Goal: Task Accomplishment & Management: Manage account settings

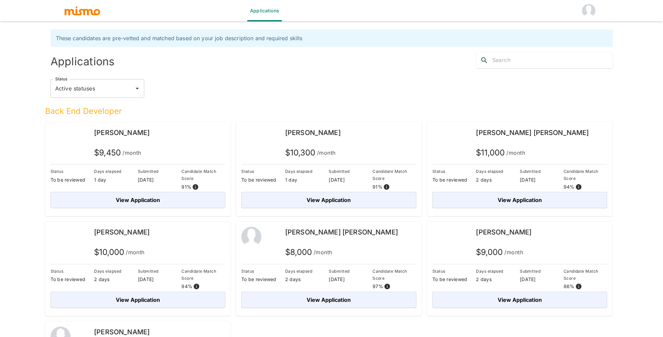
click at [124, 90] on input "Active statuses" at bounding box center [93, 88] width 78 height 13
click at [179, 77] on div "Status Active statuses Status" at bounding box center [329, 85] width 568 height 35
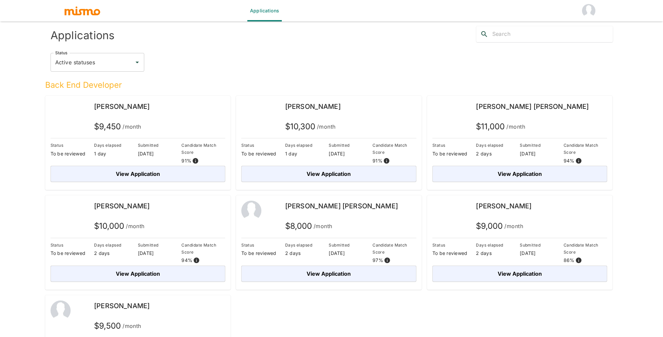
scroll to position [78, 0]
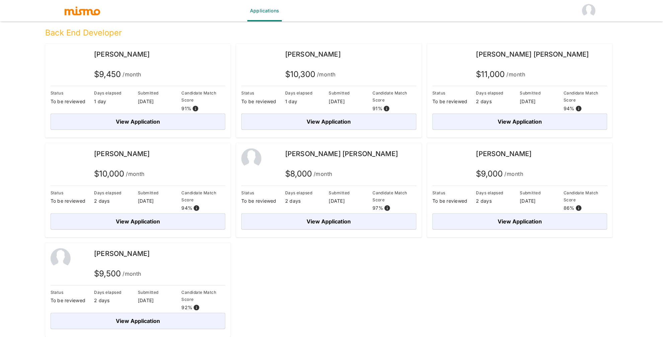
click at [376, 279] on div "Back End Developer [PERSON_NAME][GEOGRAPHIC_DATA] $ 9,450 /month Status To be r…" at bounding box center [326, 177] width 573 height 317
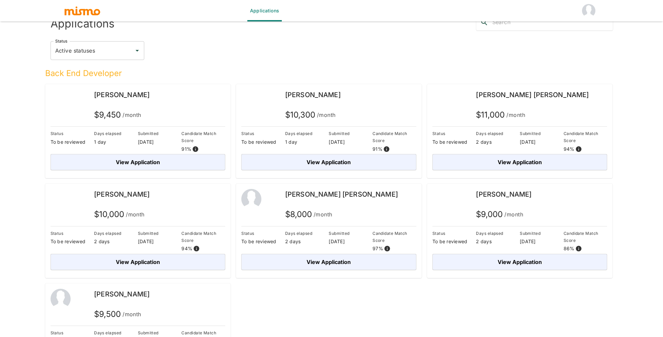
scroll to position [0, 0]
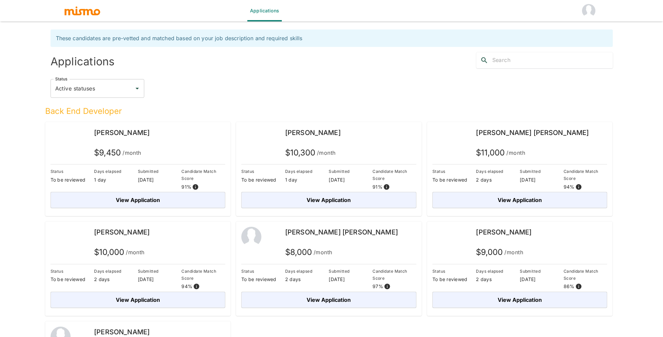
click at [371, 111] on h5 "Back End Developer" at bounding box center [329, 111] width 568 height 11
click at [318, 132] on span "[PERSON_NAME]" at bounding box center [313, 133] width 56 height 8
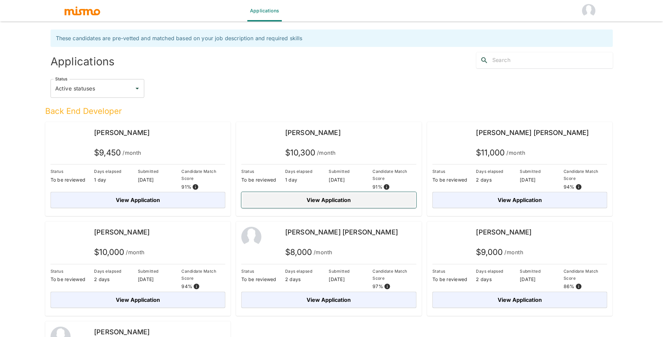
click at [336, 200] on button "View Application" at bounding box center [328, 200] width 175 height 16
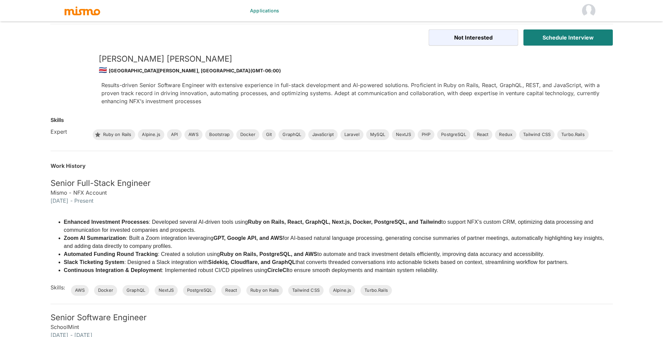
click at [245, 119] on div "Expert Ruby on Rails Alpine.js API AWS Bootstrap Docker Git GraphQL JavaScript …" at bounding box center [326, 129] width 573 height 21
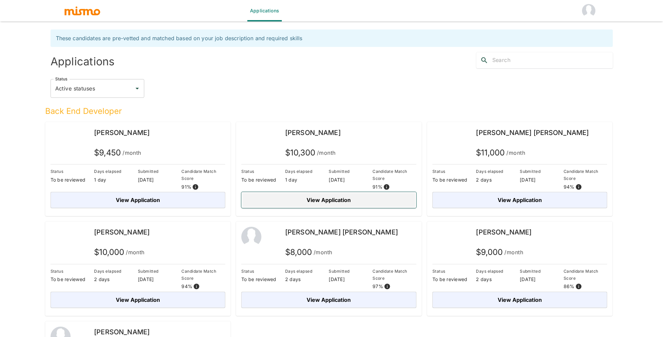
click at [355, 205] on button "View Application" at bounding box center [328, 200] width 175 height 16
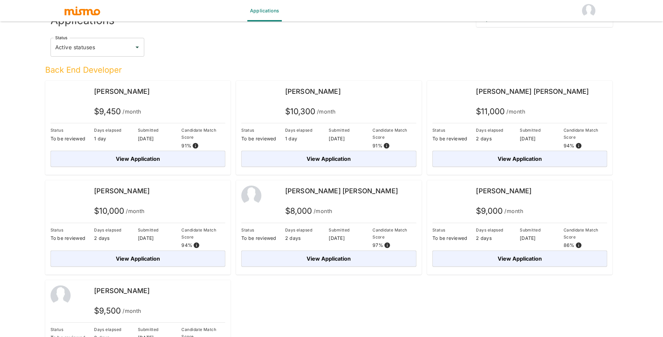
scroll to position [78, 0]
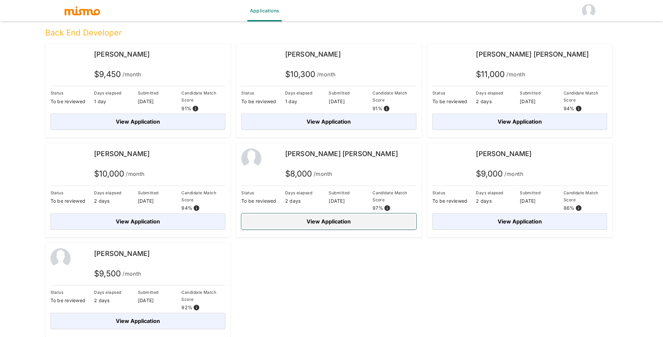
click at [335, 221] on button "View Application" at bounding box center [328, 221] width 175 height 16
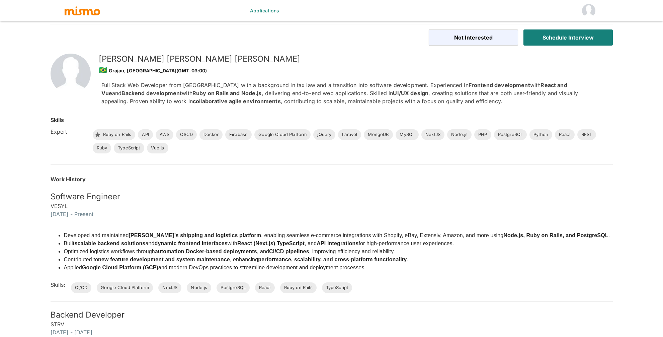
click at [331, 218] on div "Developed and maintained VESYL’s shipping and logistics platform , enabling sea…" at bounding box center [328, 255] width 571 height 75
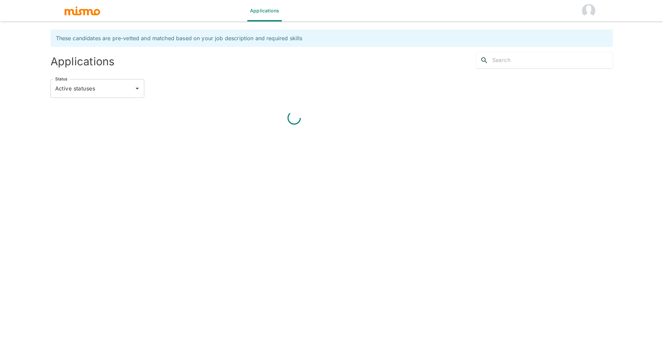
scroll to position [16, 0]
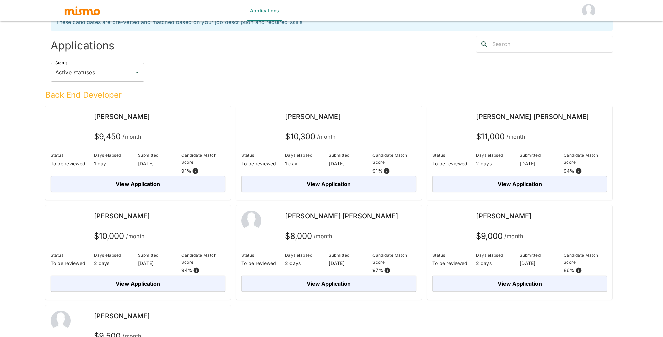
click at [193, 138] on div "$ 9,450 /month" at bounding box center [159, 137] width 131 height 13
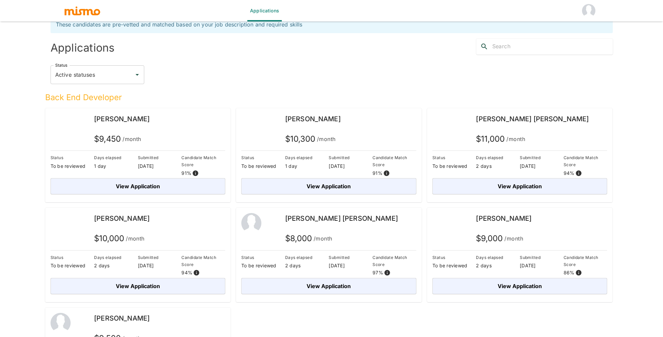
scroll to position [0, 0]
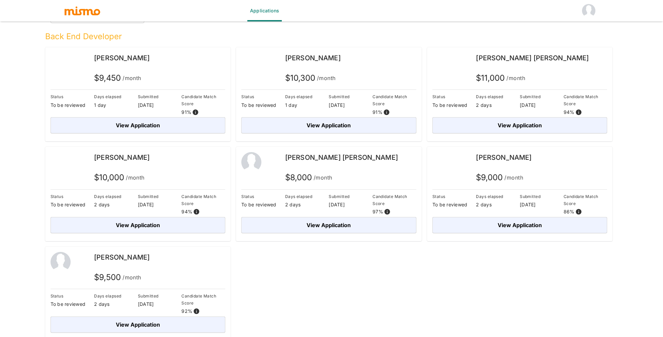
scroll to position [78, 0]
